Goal: Information Seeking & Learning: Learn about a topic

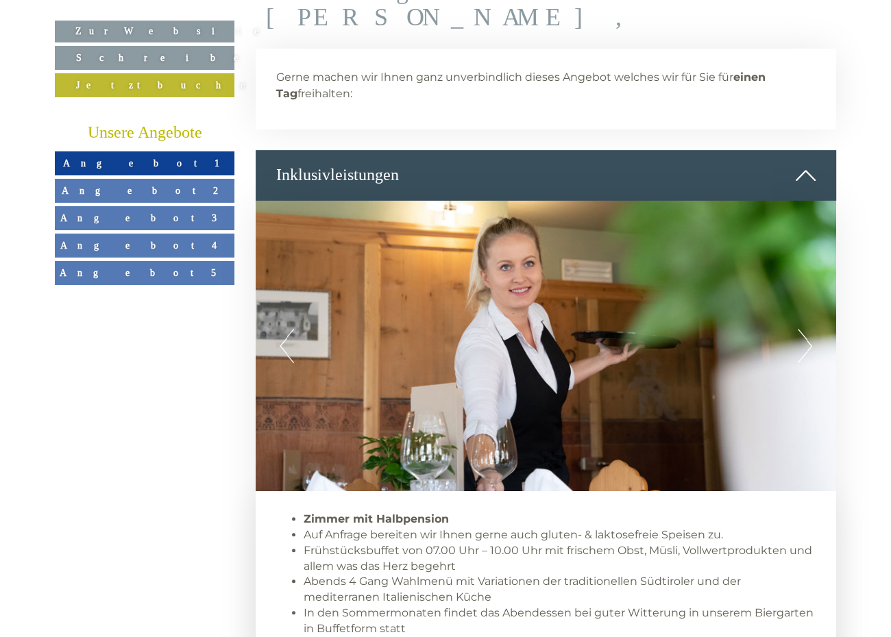
scroll to position [548, 0]
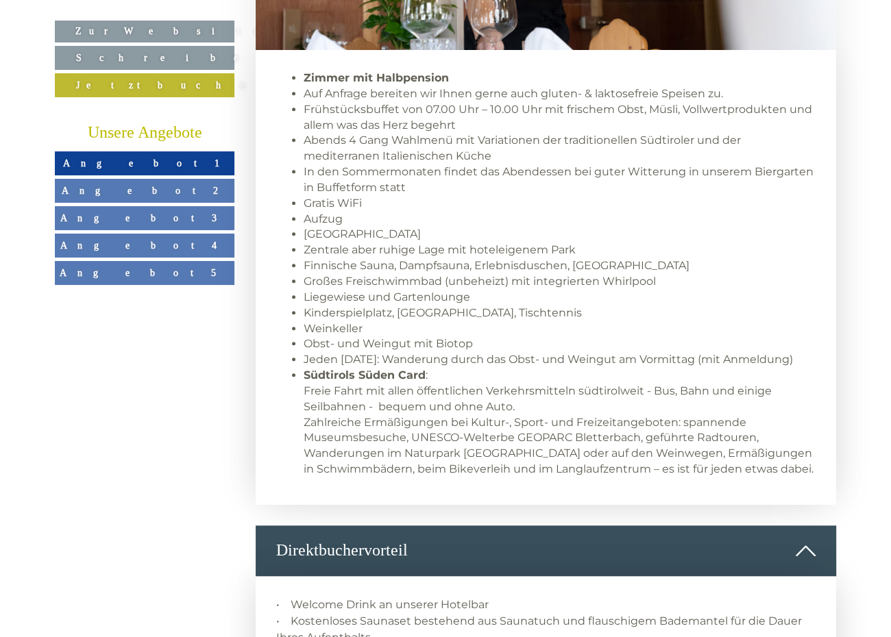
click at [154, 160] on span "Angebot 1" at bounding box center [144, 163] width 163 height 11
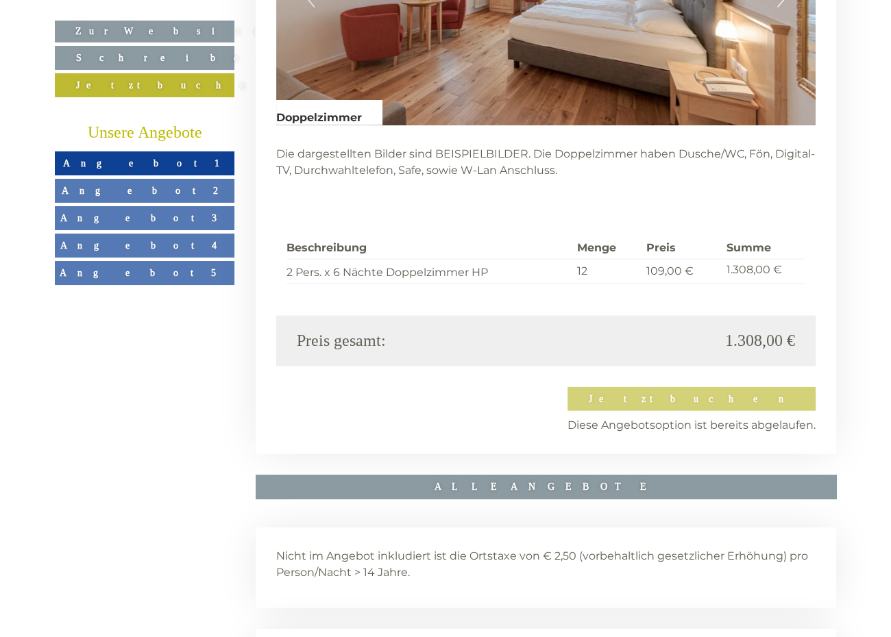
scroll to position [2625, 0]
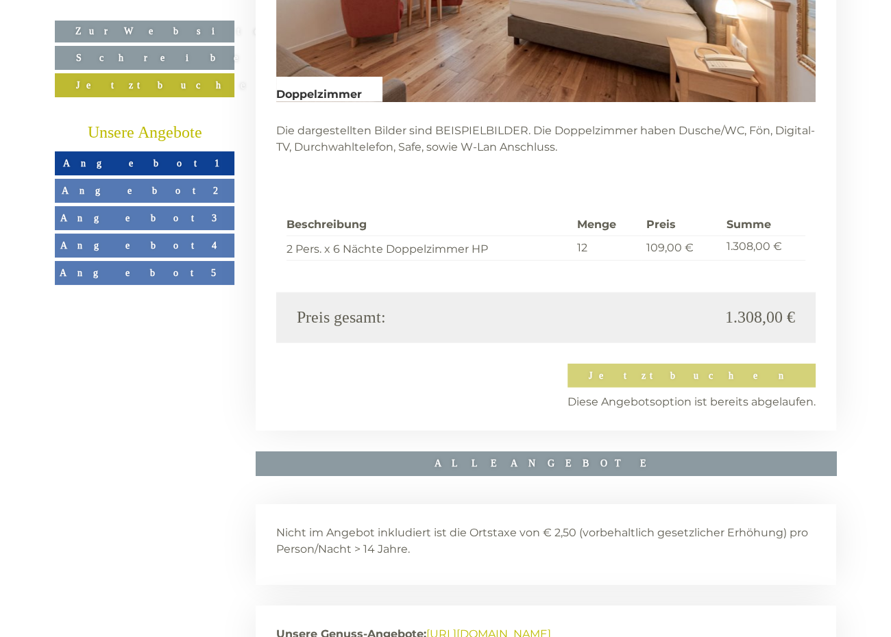
click at [132, 186] on span "Angebot 2" at bounding box center [145, 190] width 166 height 11
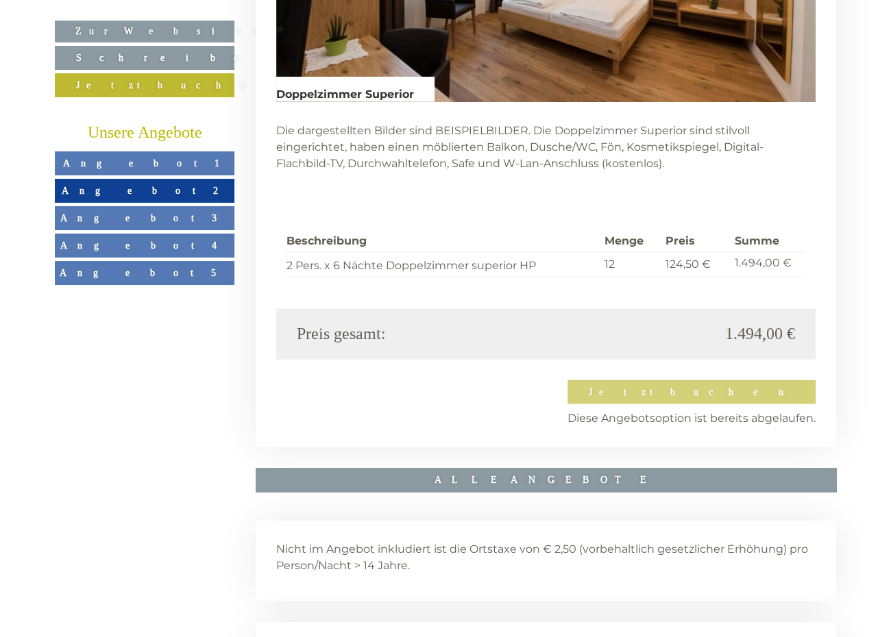
scroll to position [2214, 0]
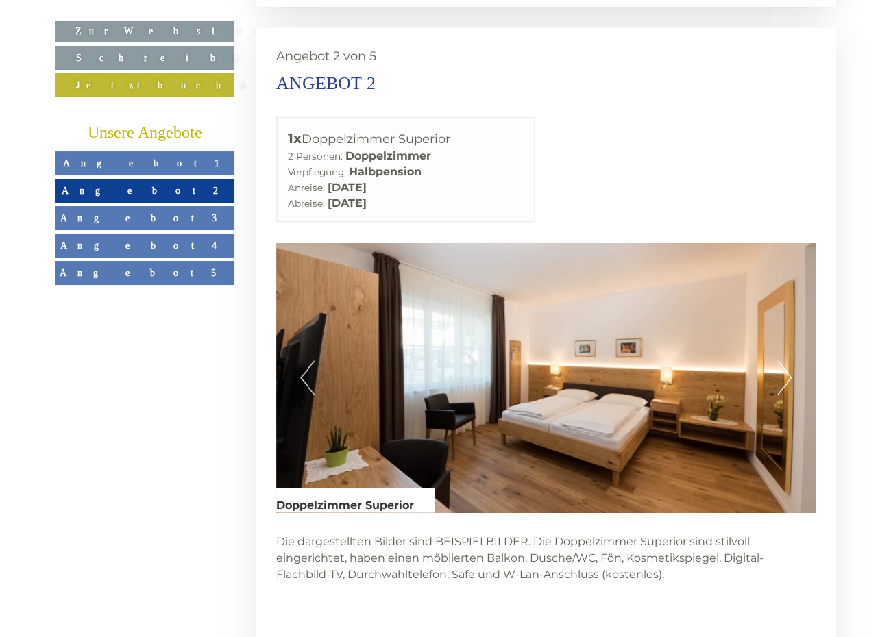
click at [136, 220] on span "Angebot 3" at bounding box center [144, 217] width 169 height 11
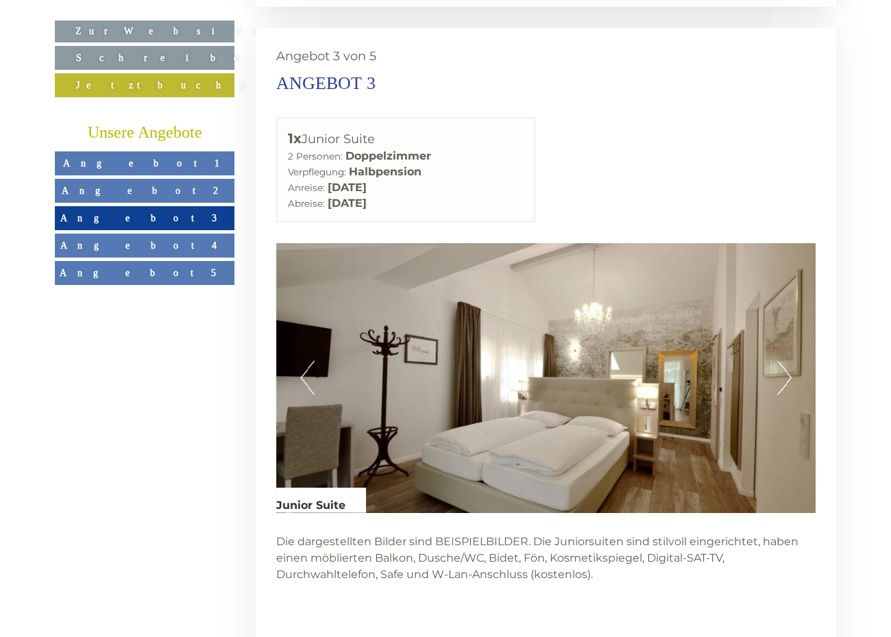
click at [143, 241] on span "Angebot 4" at bounding box center [144, 245] width 169 height 11
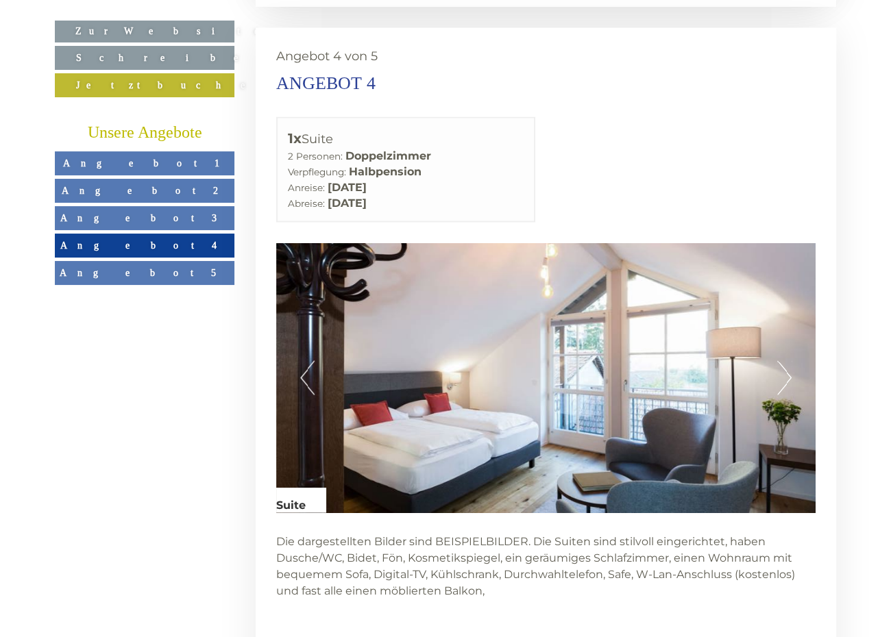
click at [144, 263] on link "Angebot 5" at bounding box center [145, 273] width 180 height 24
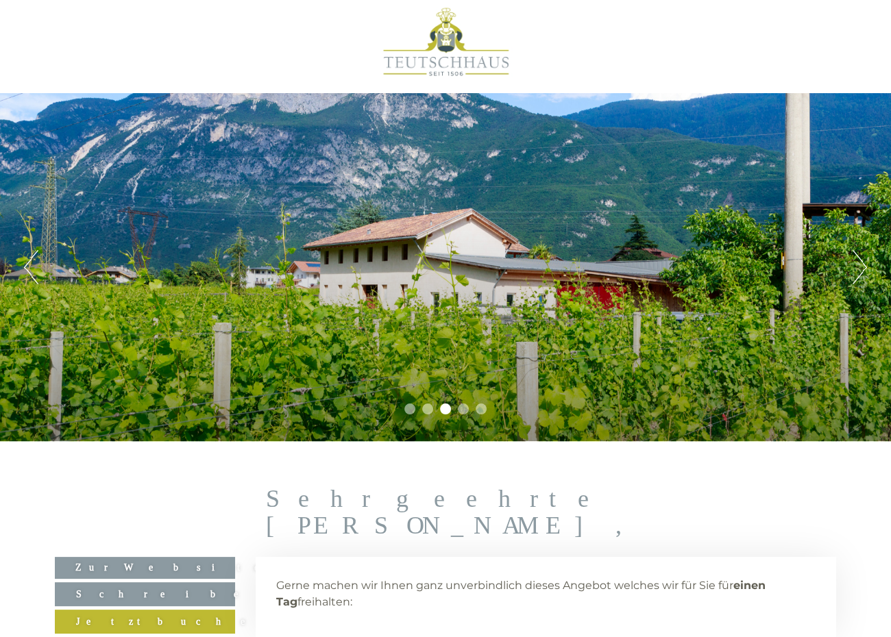
scroll to position [0, 0]
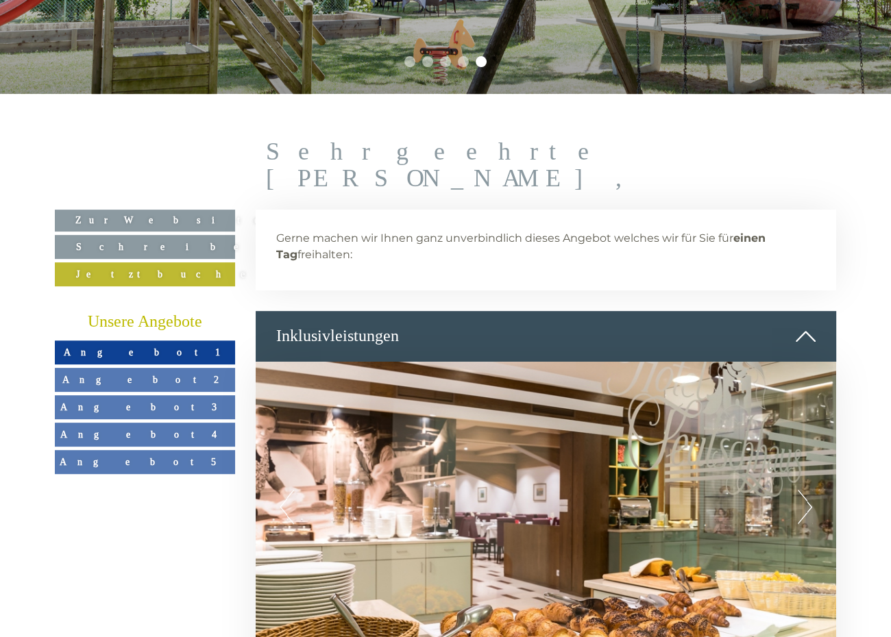
scroll to position [411, 0]
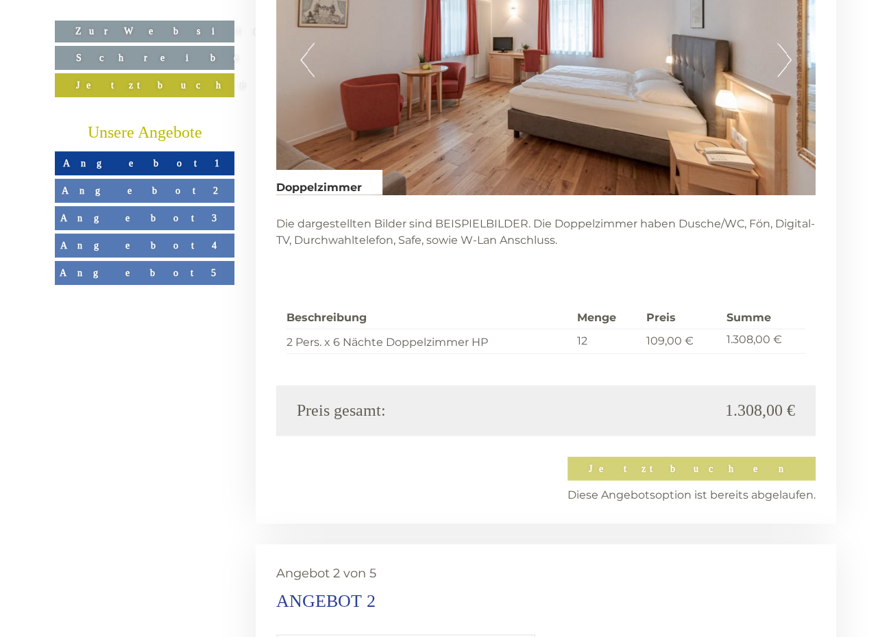
scroll to position [2532, 0]
